Goal: Go to known website: Access a specific website the user already knows

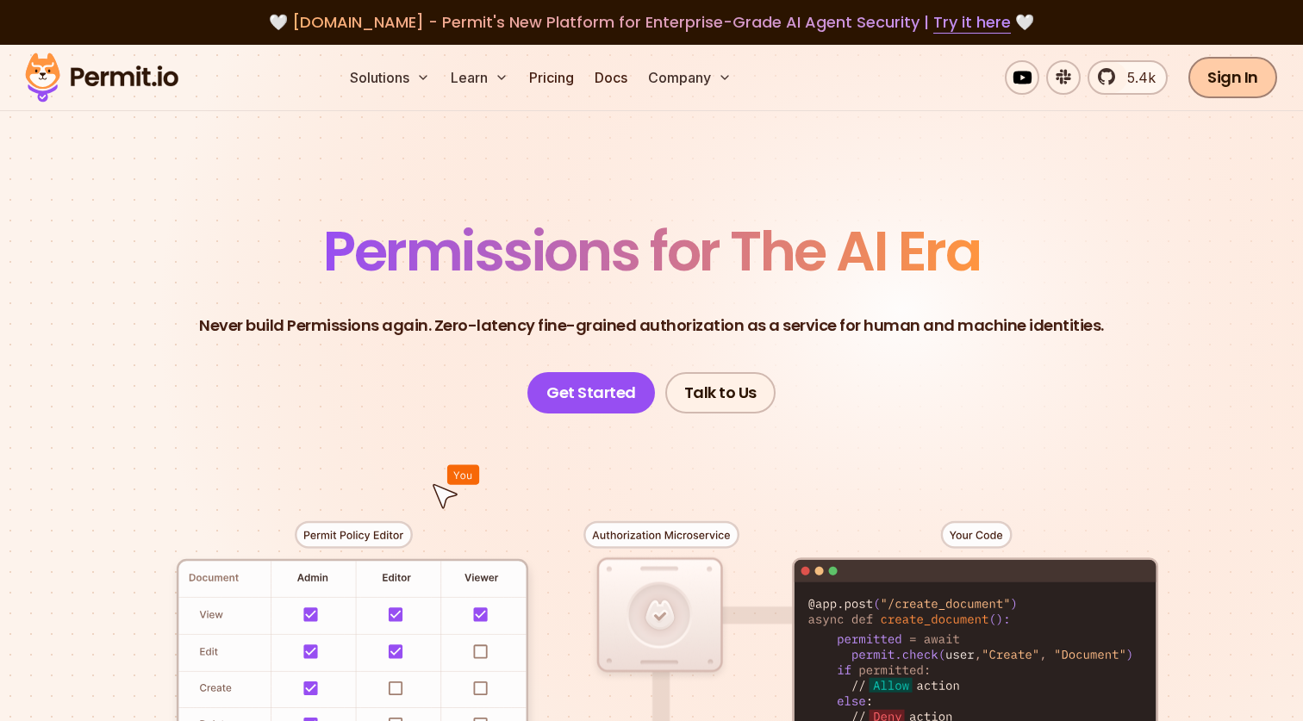
click at [1233, 80] on link "Sign In" at bounding box center [1232, 77] width 89 height 41
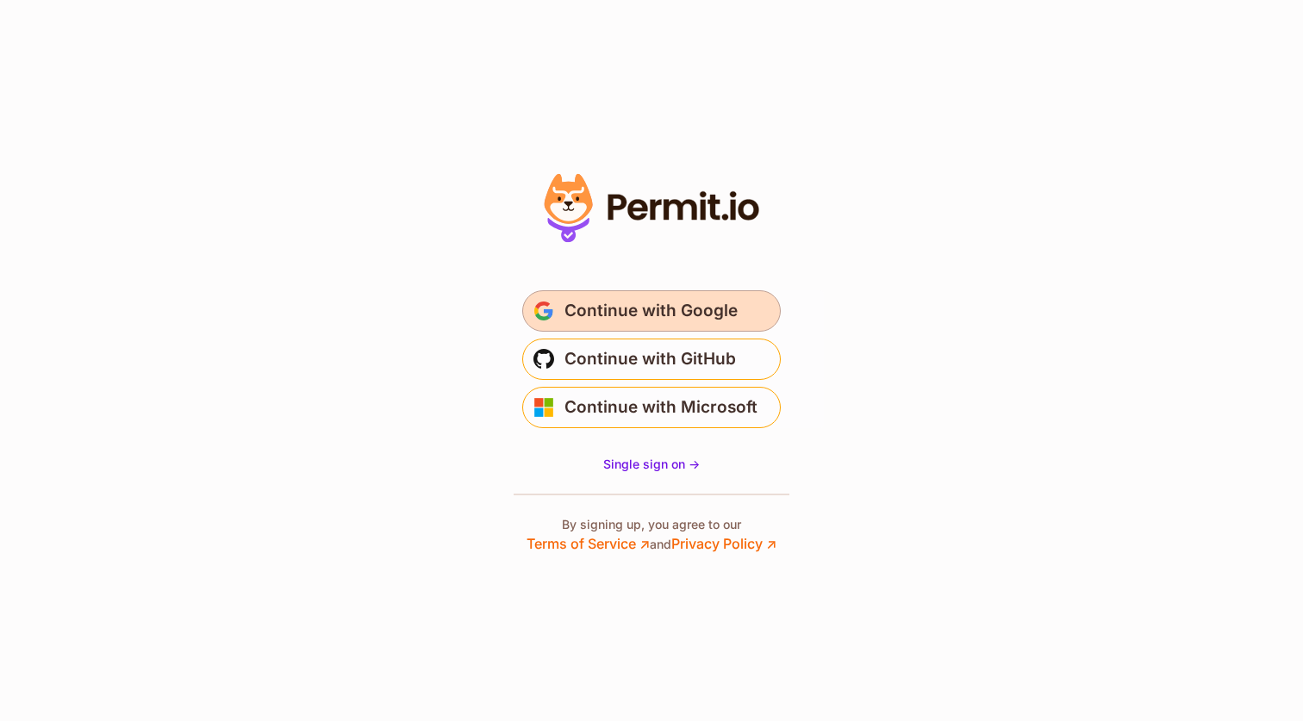
click at [633, 304] on span "Continue with Google" at bounding box center [650, 311] width 173 height 28
